Goal: Task Accomplishment & Management: Use online tool/utility

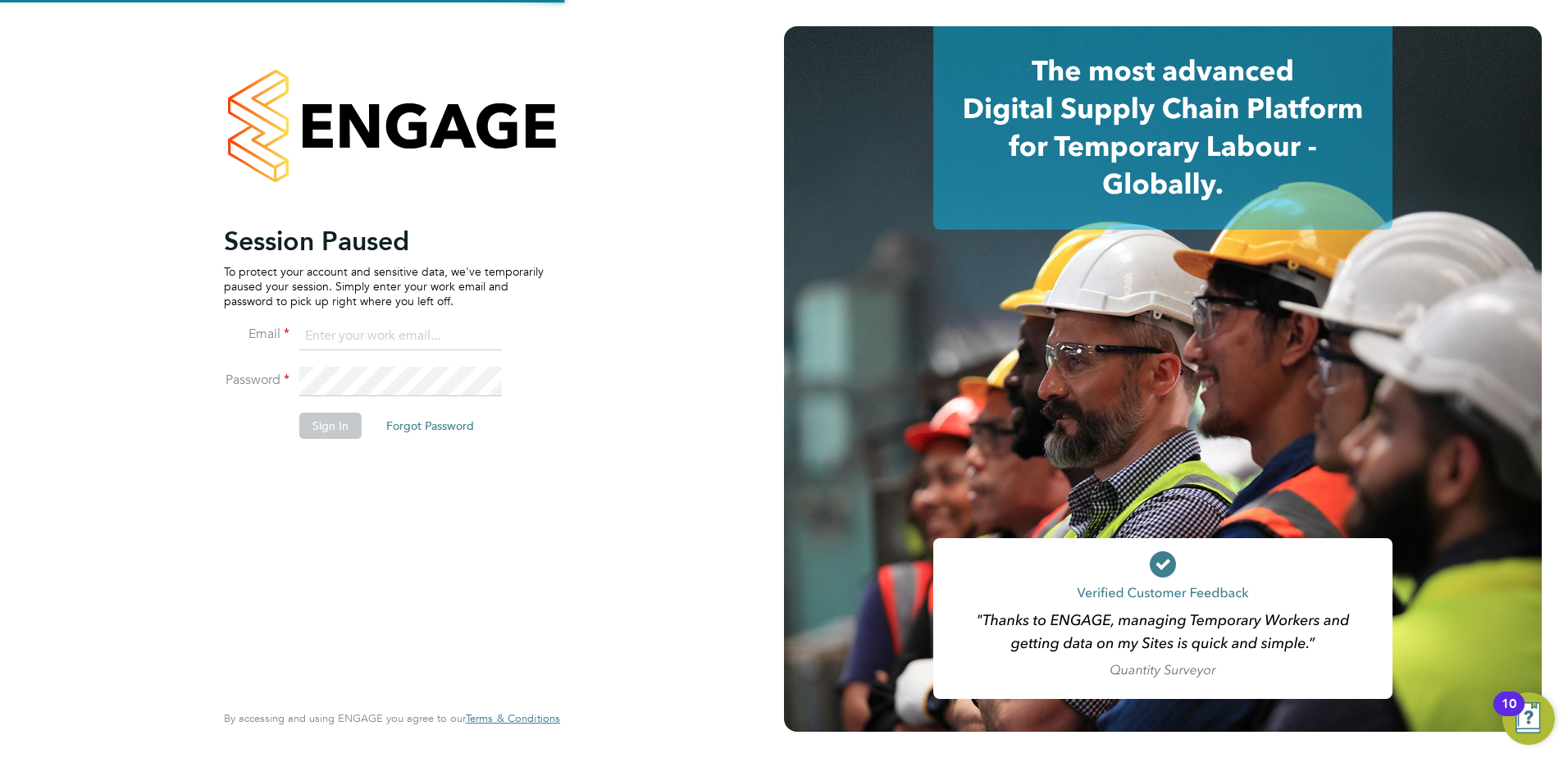
type input "Jason.oakley@vistry.co.uk"
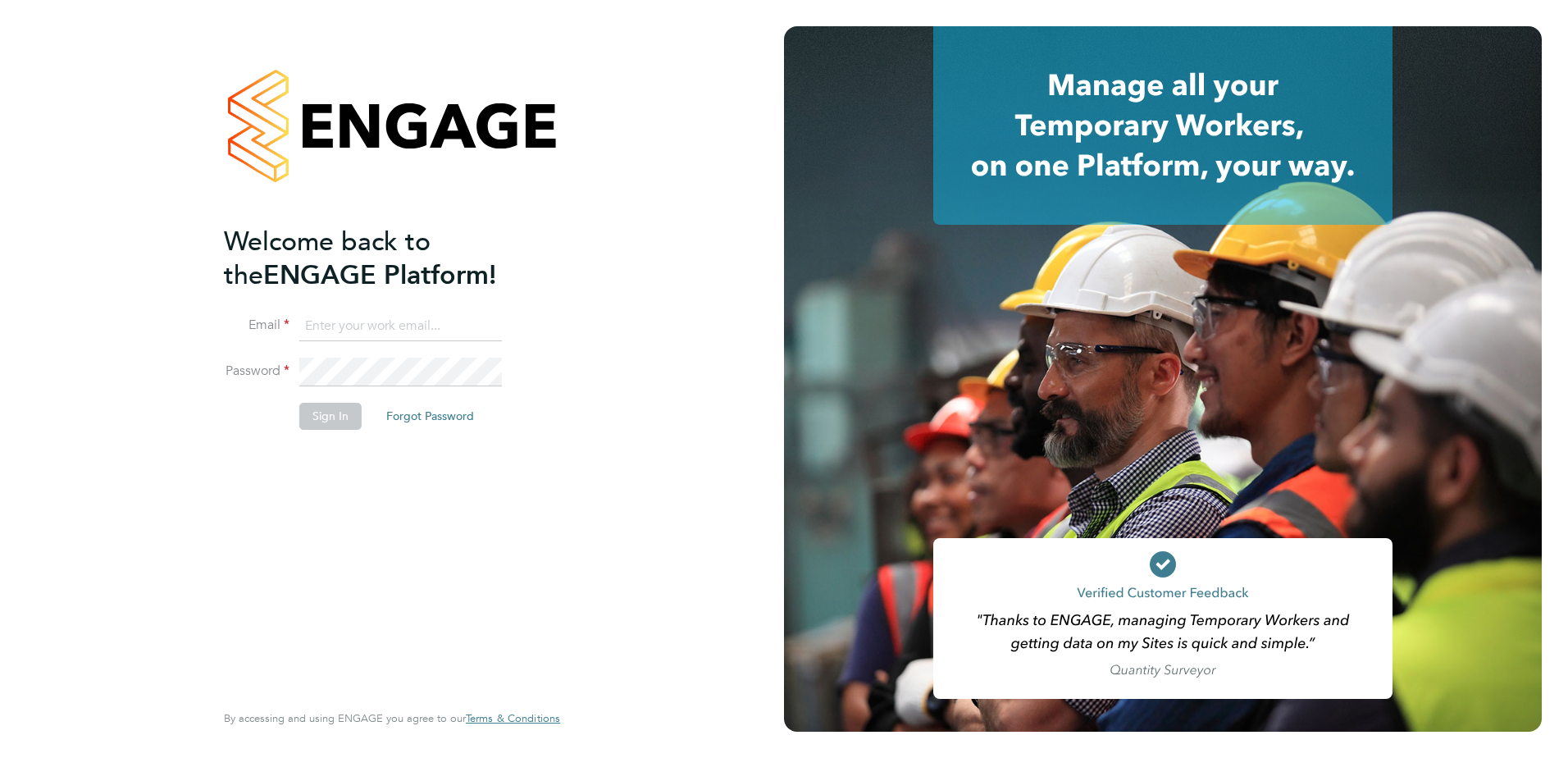
type input "Jason.oakley@vistry.co.uk"
click at [334, 410] on button "Sign In" at bounding box center [330, 415] width 63 height 26
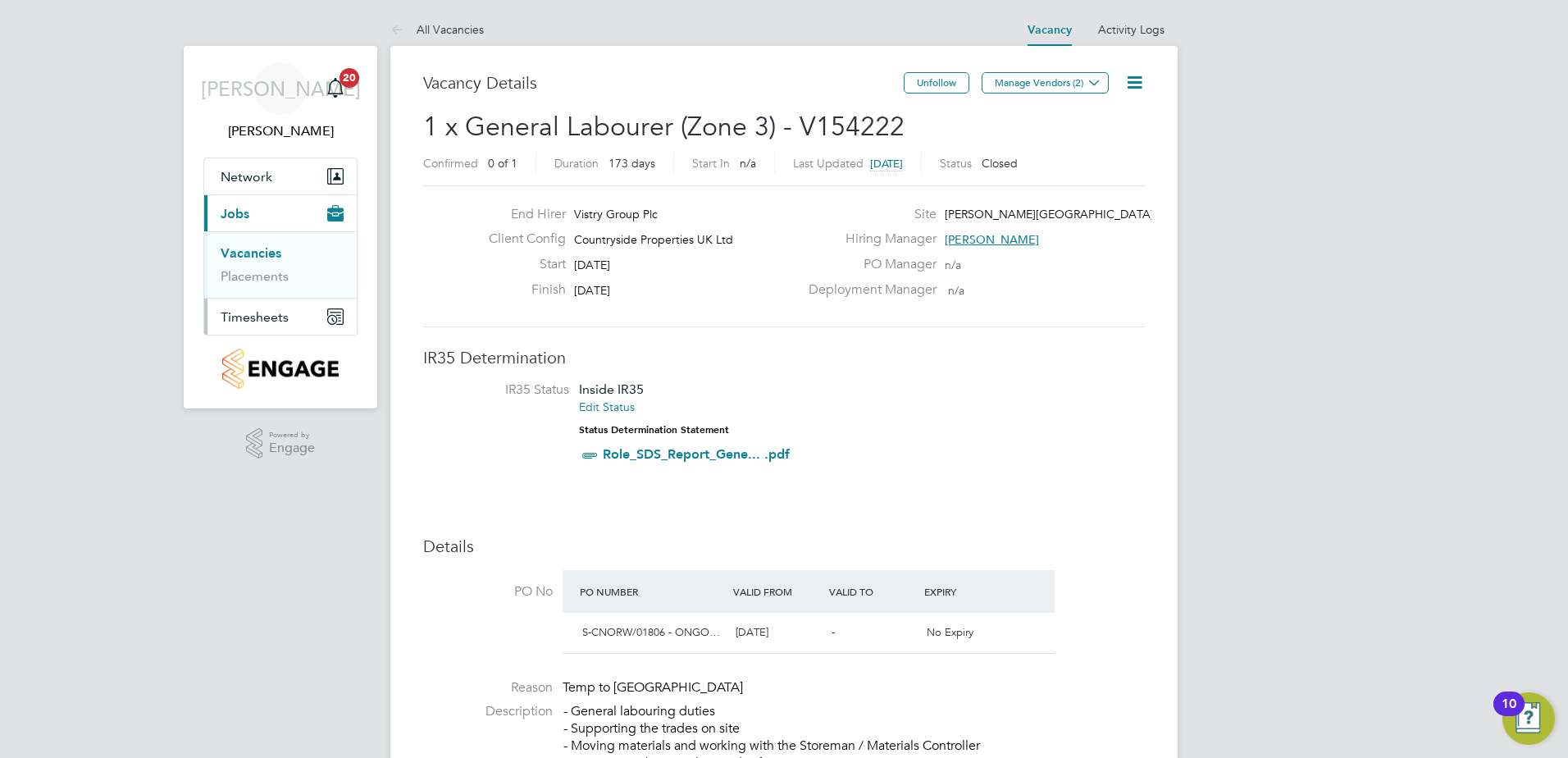
click at [278, 316] on span "Timesheets" at bounding box center [254, 317] width 69 height 16
click at [260, 319] on span "Timesheets" at bounding box center [254, 317] width 69 height 16
click at [261, 297] on link "Timesheets" at bounding box center [254, 290] width 69 height 16
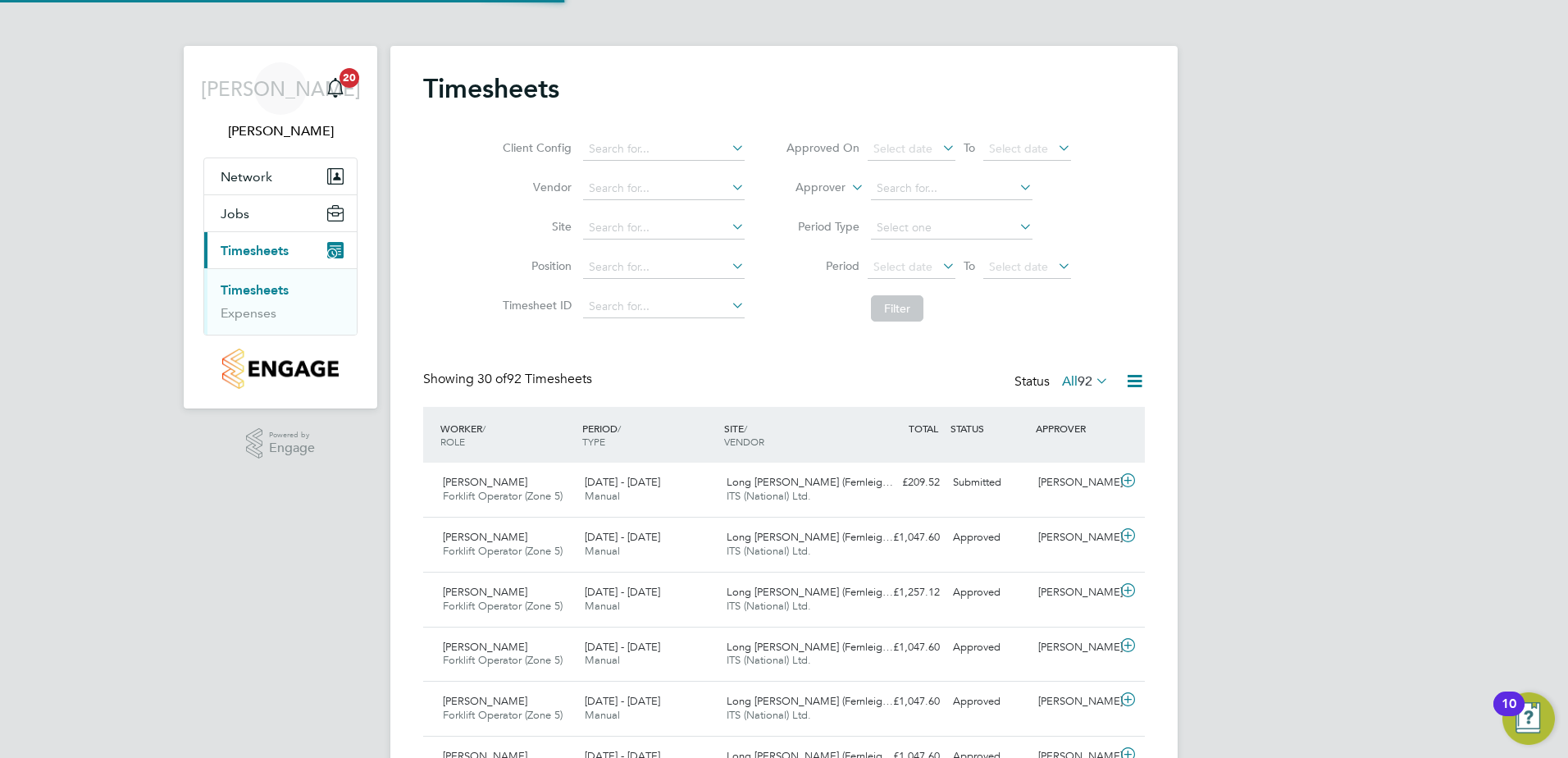
scroll to position [42, 143]
click at [488, 477] on span "[PERSON_NAME]" at bounding box center [485, 482] width 84 height 14
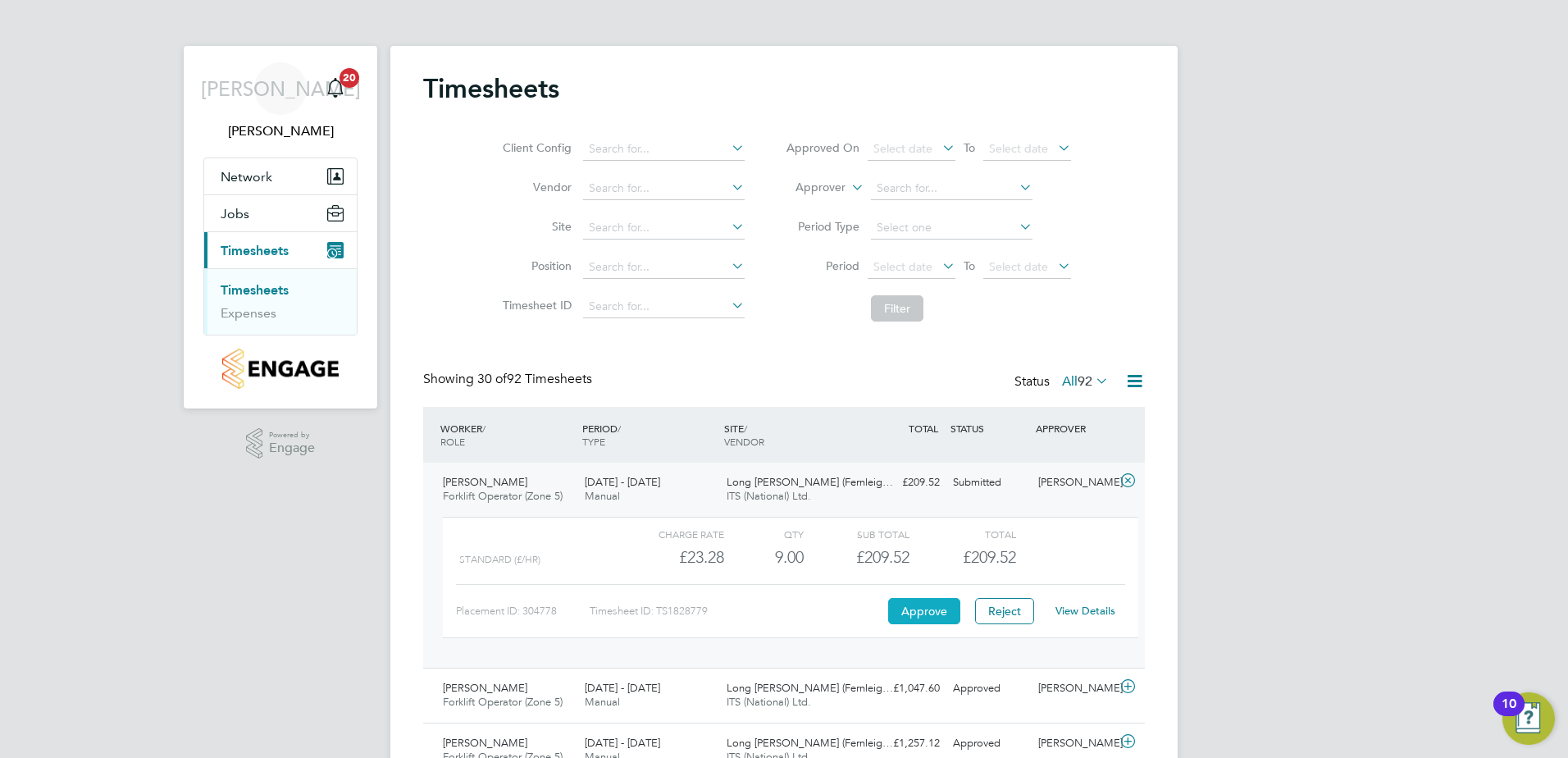
click at [921, 618] on button "Approve" at bounding box center [924, 611] width 72 height 26
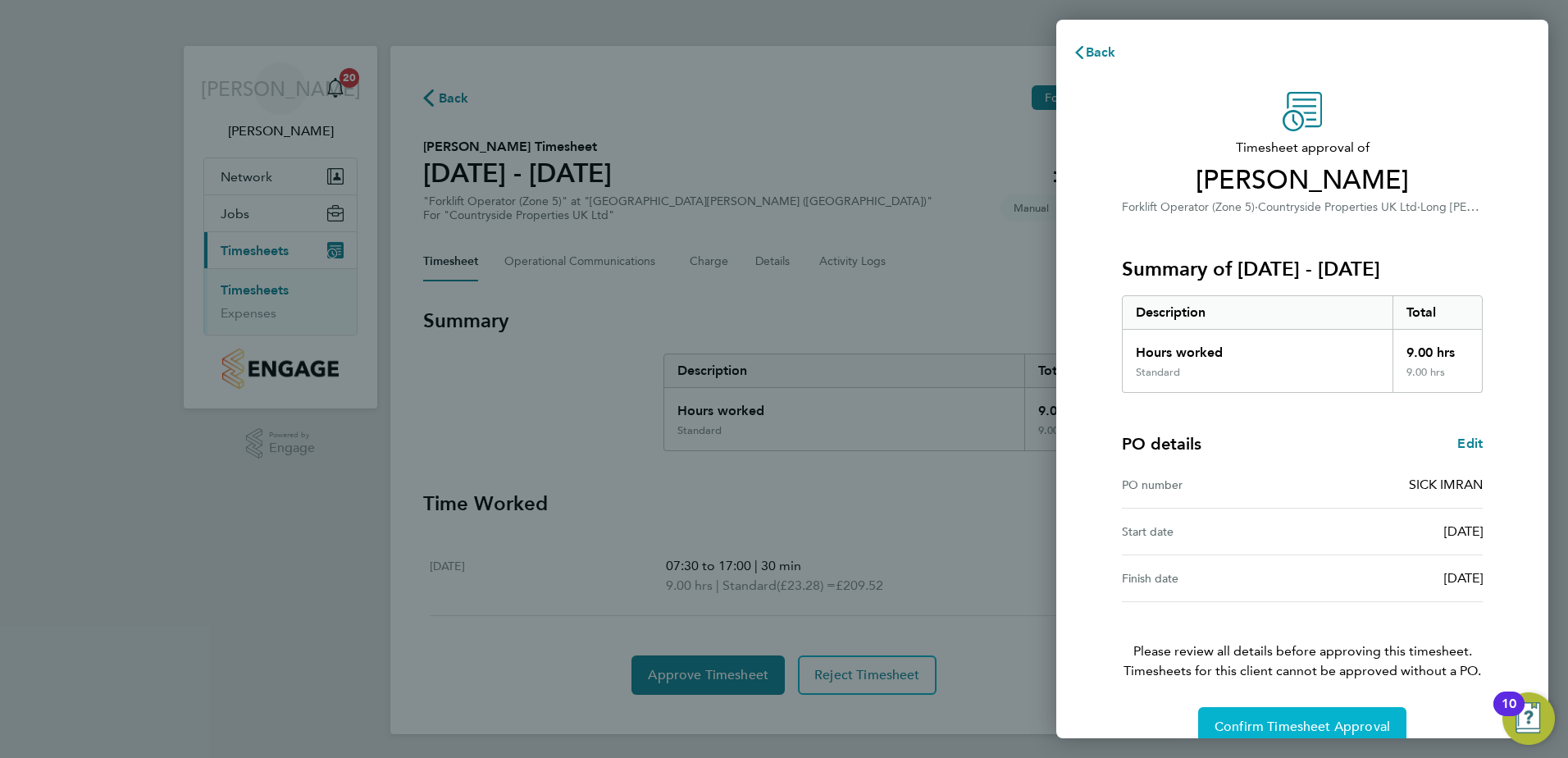
click at [1304, 721] on span "Confirm Timesheet Approval" at bounding box center [1302, 726] width 176 height 17
